Goal: Check status: Check status

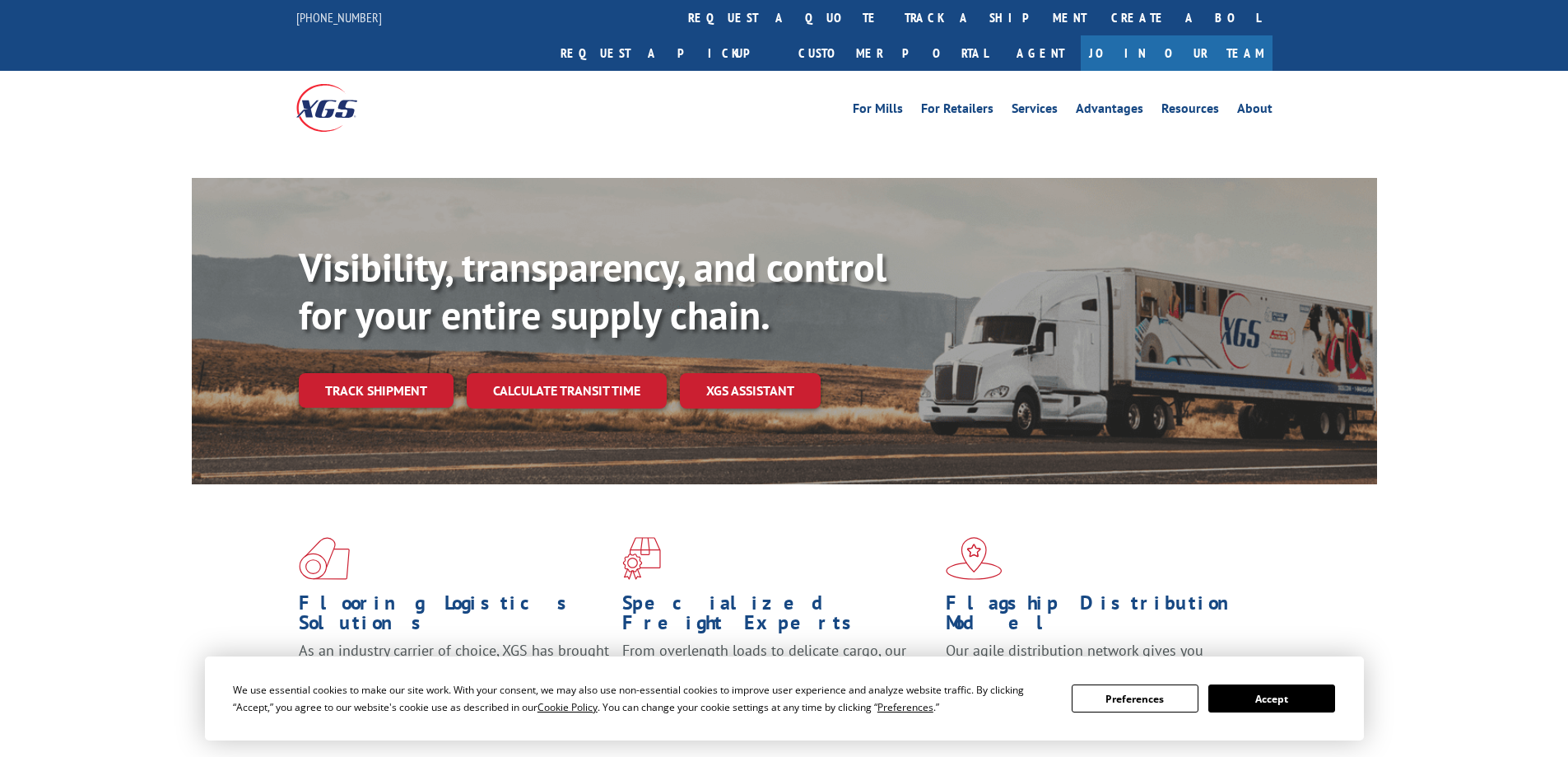
click at [396, 387] on div "Visibility, transparency, and control for your entire supply chain. Track shipm…" at bounding box center [837, 358] width 1078 height 230
click at [397, 373] on link "Track shipment" at bounding box center [376, 390] width 154 height 34
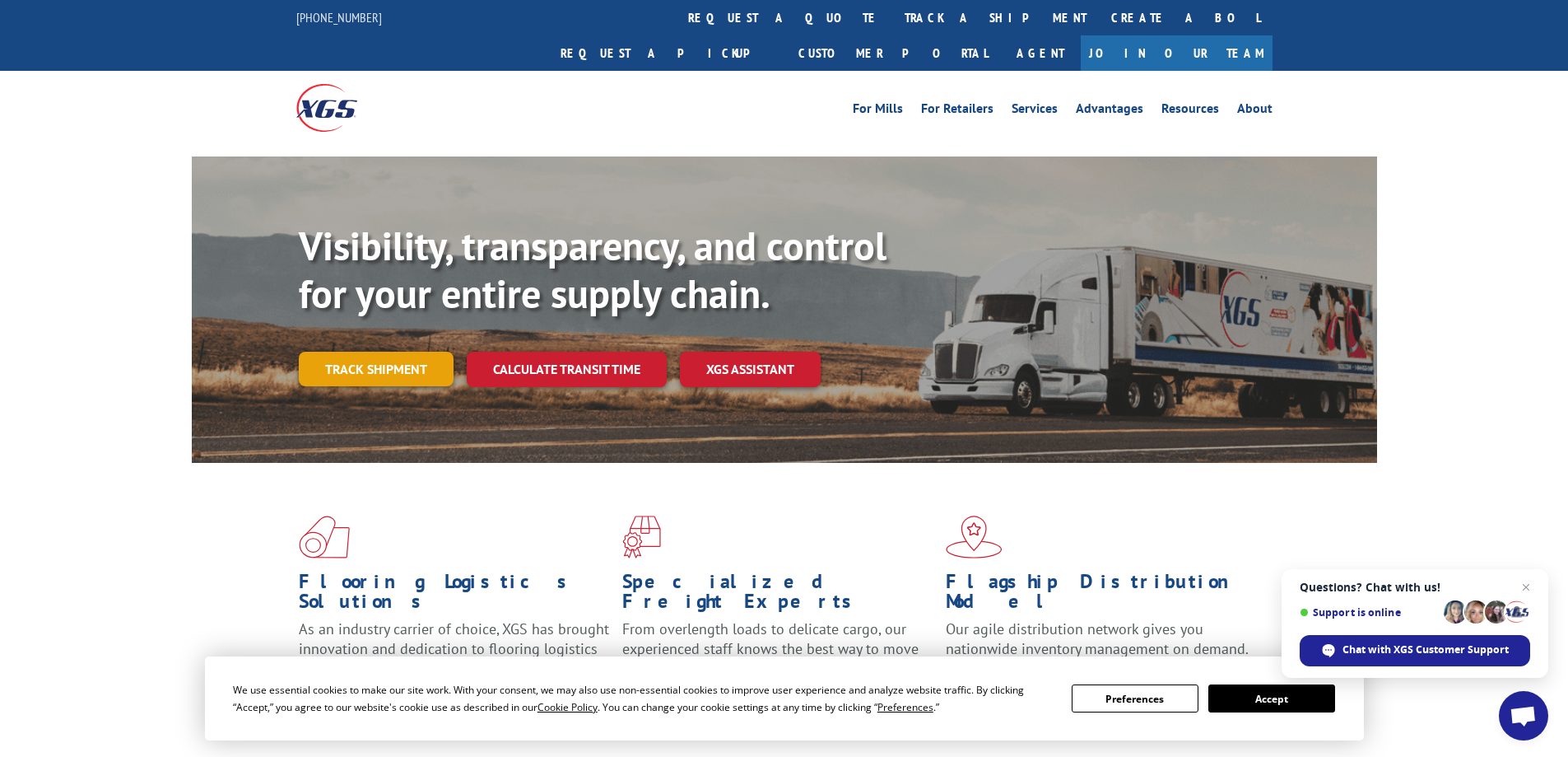
click at [388, 352] on link "Track shipment" at bounding box center [376, 368] width 154 height 34
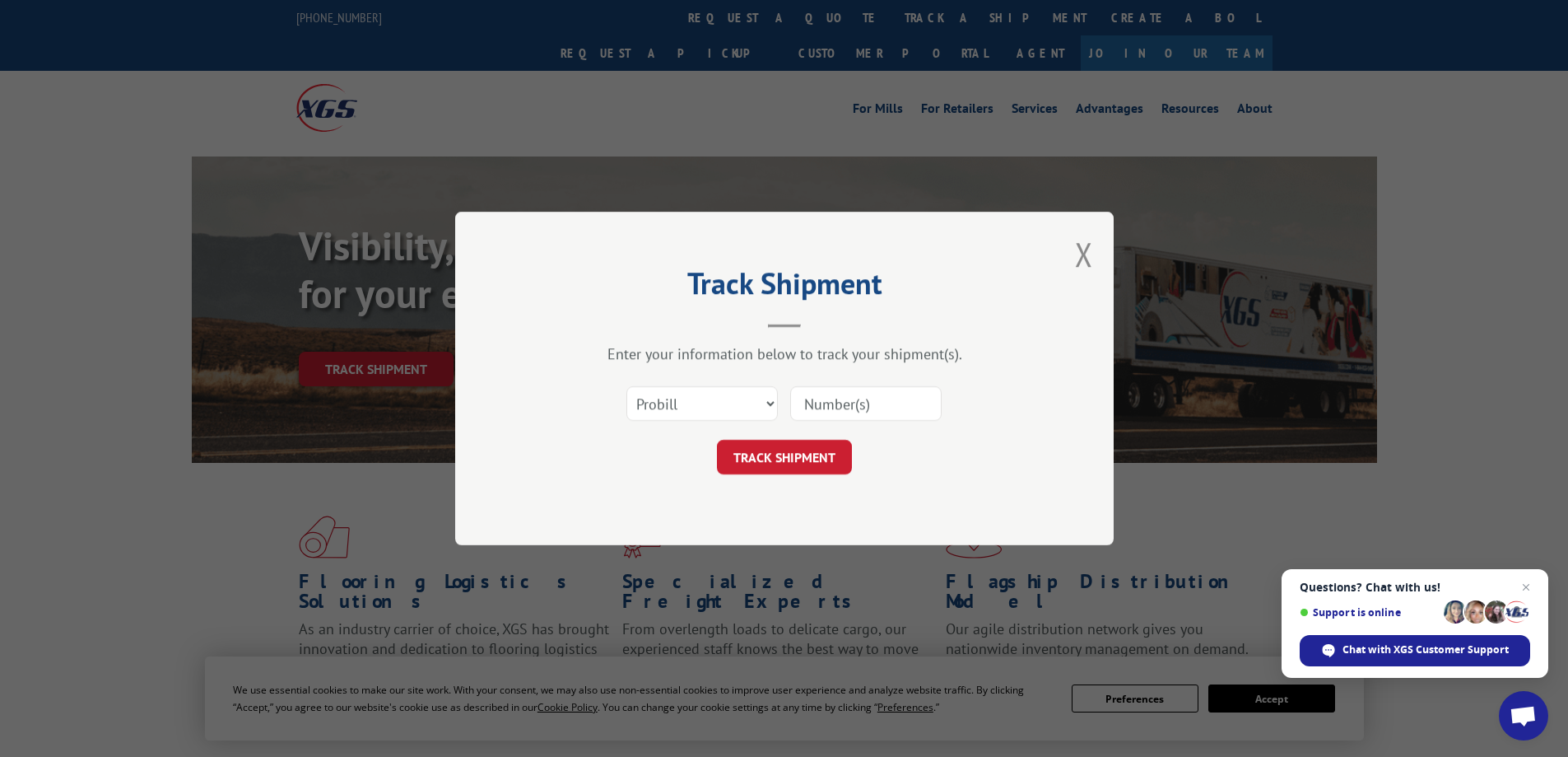
click at [836, 399] on input at bounding box center [866, 403] width 152 height 34
paste input "17496286"
type input "17496286"
click at [790, 447] on button "TRACK SHIPMENT" at bounding box center [784, 457] width 135 height 34
